Goal: Check status: Check status

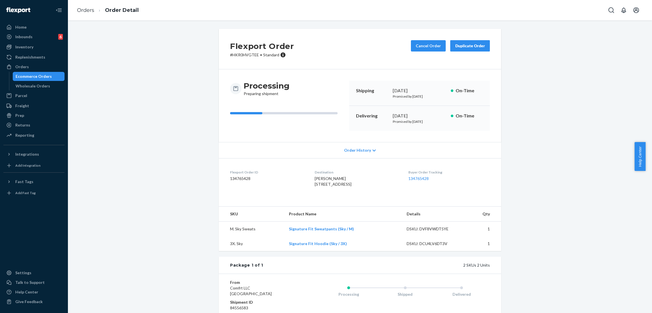
scroll to position [74, 0]
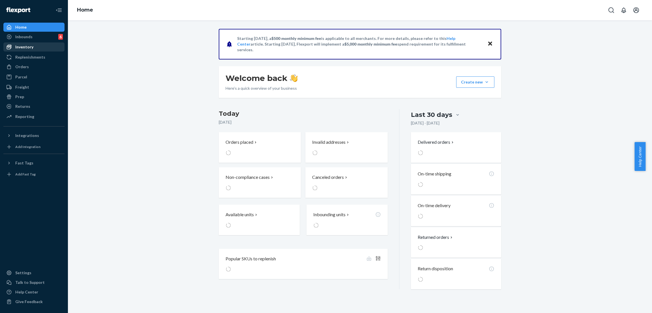
click at [42, 48] on div "Inventory" at bounding box center [34, 47] width 60 height 8
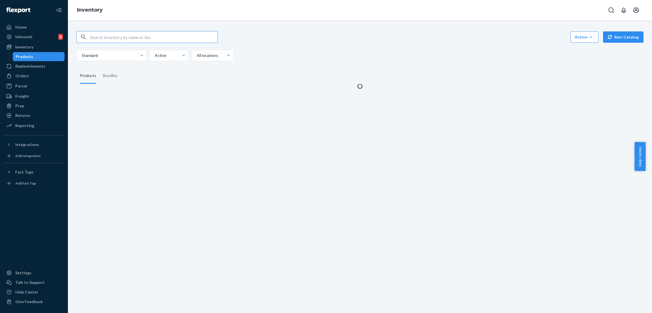
click at [148, 38] on input "text" at bounding box center [153, 36] width 127 height 11
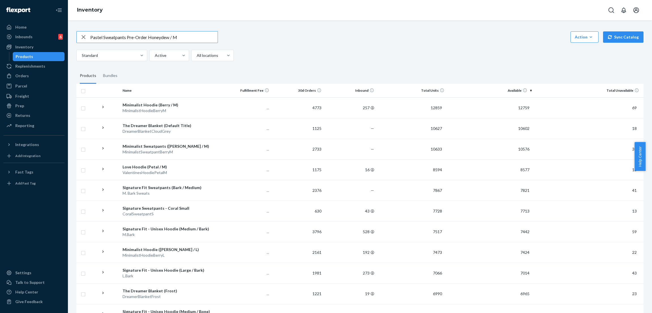
click at [141, 38] on input "Pastel Sweatpants Pre-Order Honeydew / M" at bounding box center [153, 36] width 127 height 11
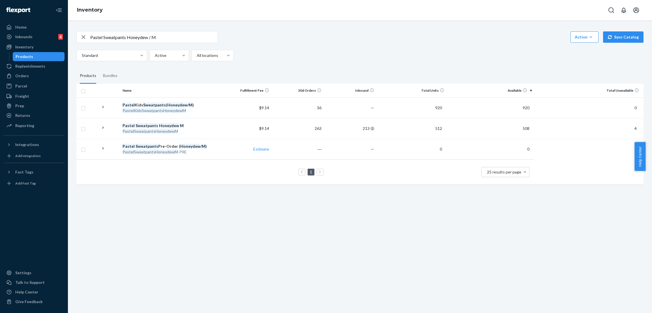
click at [164, 34] on input "Pastel Sweatpants Honeydew / M" at bounding box center [153, 36] width 127 height 11
paste input "Camo Kids Sweatpants - Pre Order Adirondack"
click at [154, 36] on input "Camo Kids Sweatpants - Pre Order Adirondack / M" at bounding box center [153, 36] width 127 height 11
click at [154, 37] on input "Camo Kids Sweatpants - Pre Order Adirondack / M" at bounding box center [153, 36] width 127 height 11
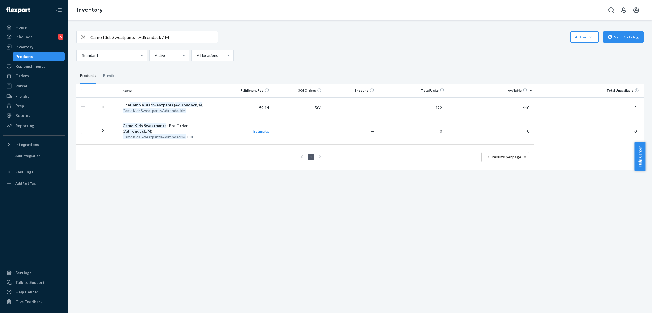
click at [173, 36] on input "Camo Kids Sweatpants - Adirondack / M" at bounding box center [153, 36] width 127 height 11
paste input "Hoodie - Pre Order"
click at [154, 37] on input "Camo Kids Hoodie - Pre Order Adirondack / M" at bounding box center [153, 36] width 127 height 11
click at [144, 38] on input "Camo Kids Hoodie - Pre Order Adirondack / M" at bounding box center [153, 36] width 127 height 11
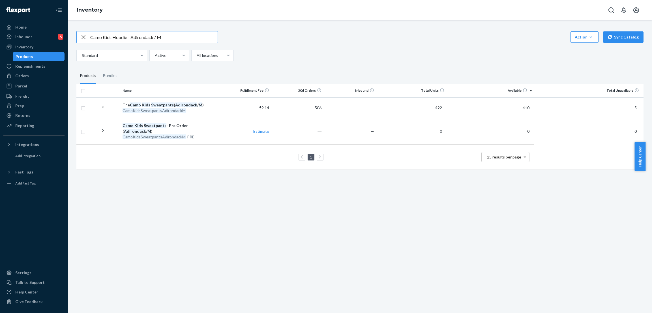
type input "Camo Kids Hoodie - Adirondack / M"
click at [40, 72] on div "Orders" at bounding box center [34, 76] width 60 height 8
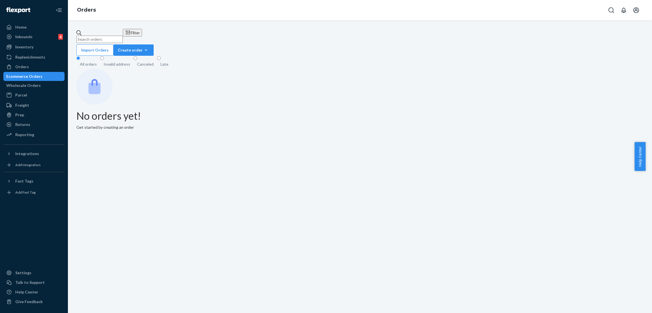
click at [123, 36] on input "text" at bounding box center [99, 39] width 46 height 7
paste input "254605696"
click at [123, 36] on input "254605696" at bounding box center [99, 39] width 46 height 7
paste input "text"
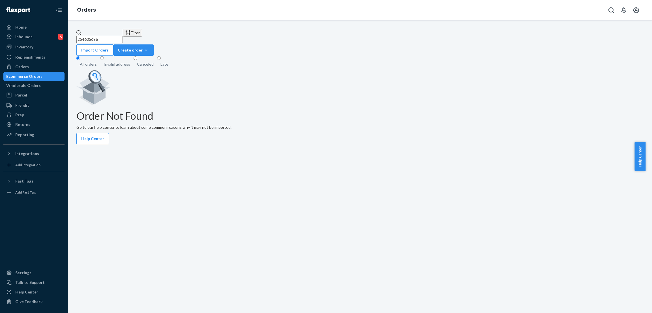
type input "254605696"
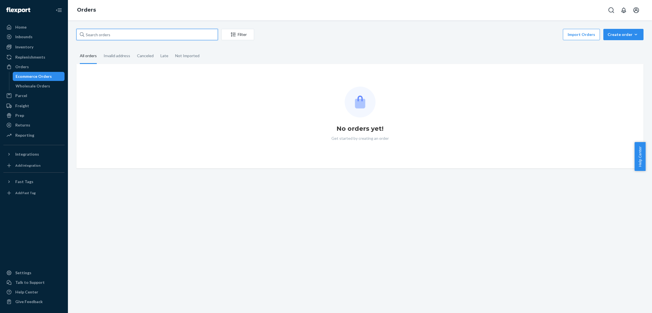
click at [110, 35] on input "text" at bounding box center [146, 34] width 141 height 11
paste input "254605696"
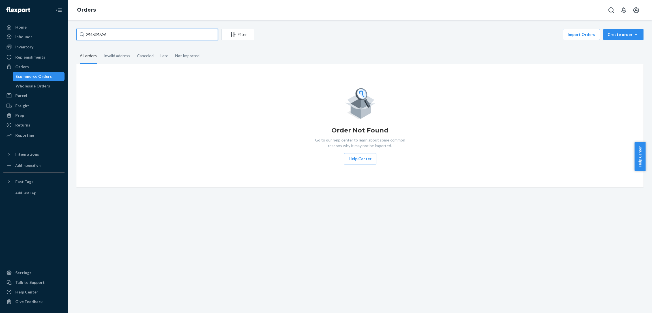
type input "254605696"
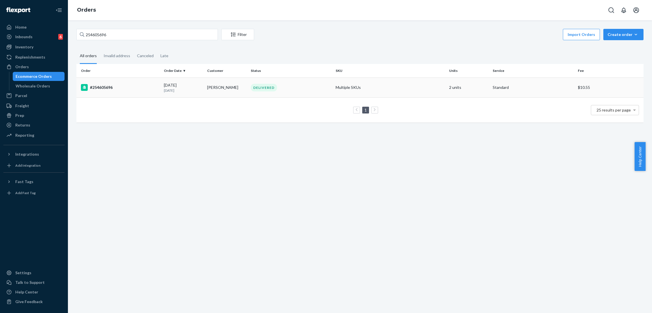
click at [257, 87] on div "DELIVERED" at bounding box center [264, 88] width 26 height 8
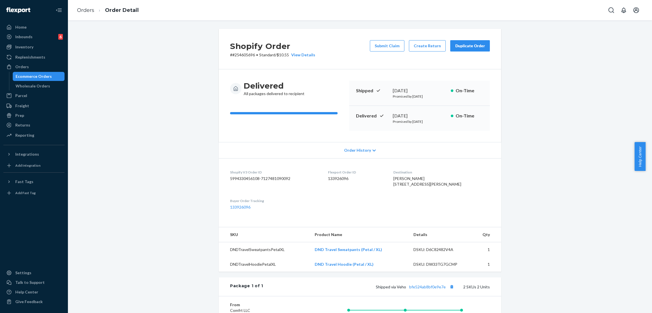
click at [109, 49] on div "Shopify Order # #254605696 • Standard / $10.55 View Details Submit Claim Create…" at bounding box center [359, 224] width 575 height 391
